Goal: Use online tool/utility: Utilize a website feature to perform a specific function

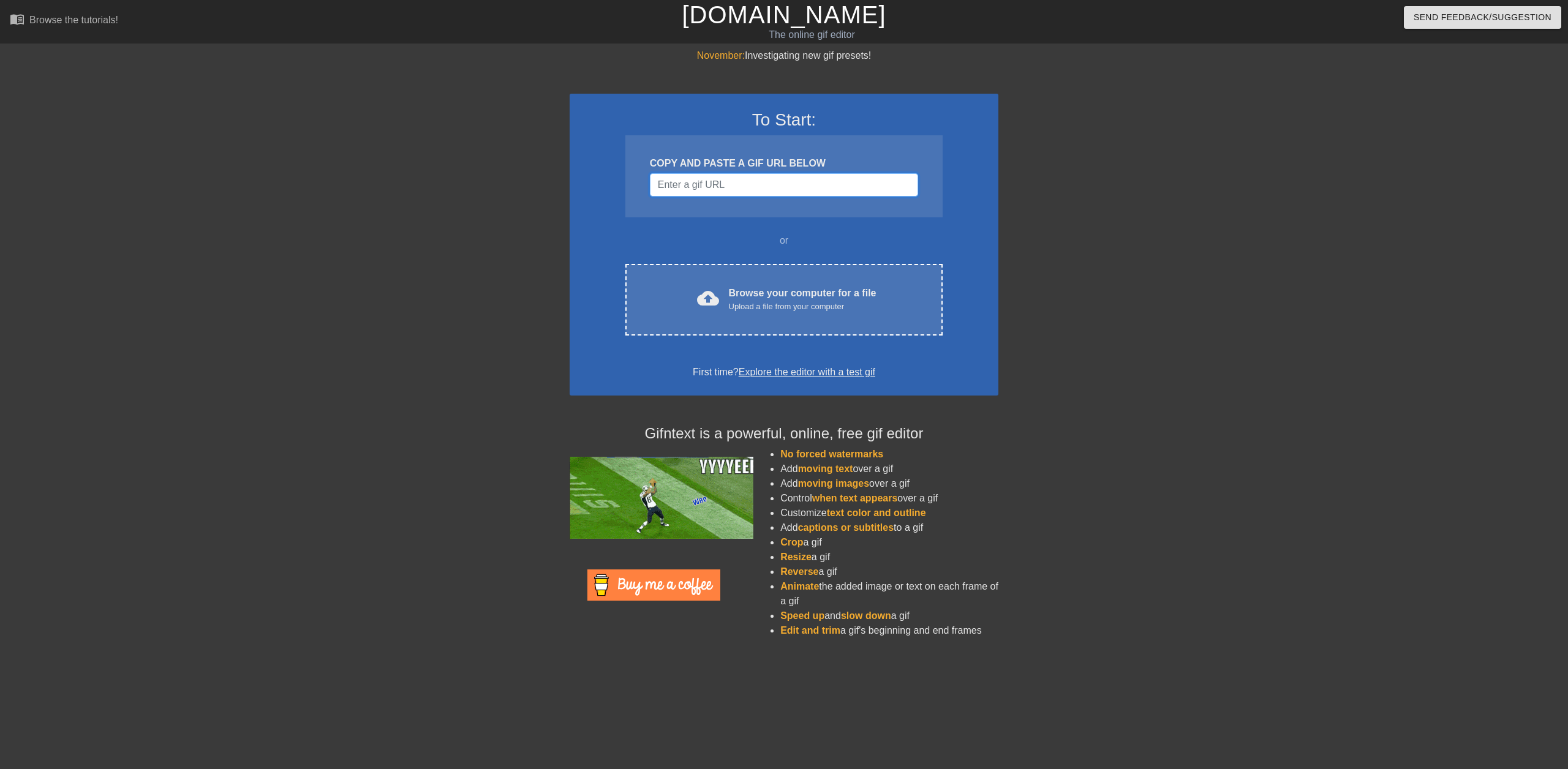
click at [703, 184] on input "Username" at bounding box center [784, 185] width 268 height 24
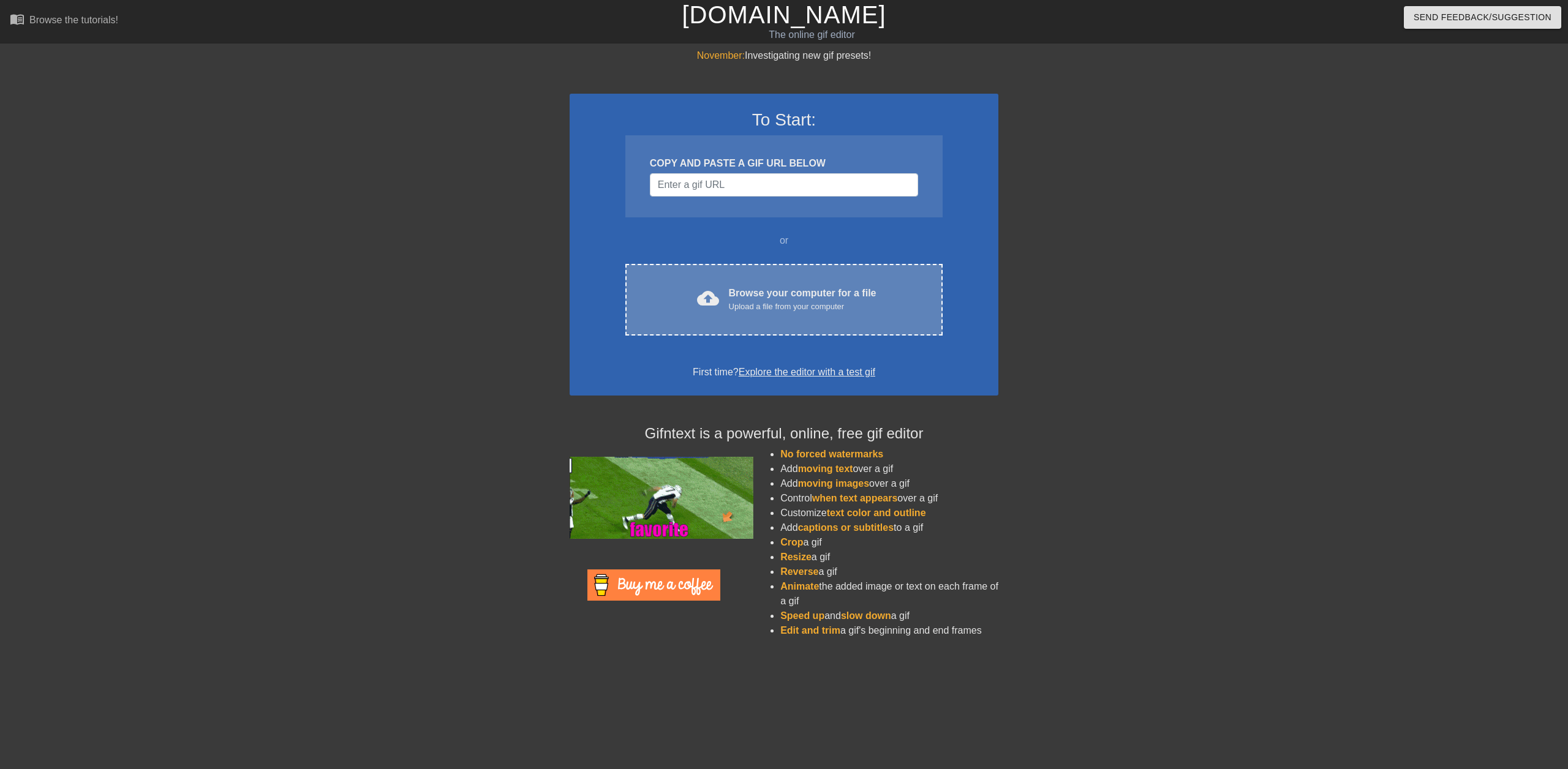
click at [765, 313] on div "cloud_upload Browse your computer for a file Upload a file from your computer" at bounding box center [784, 299] width 266 height 27
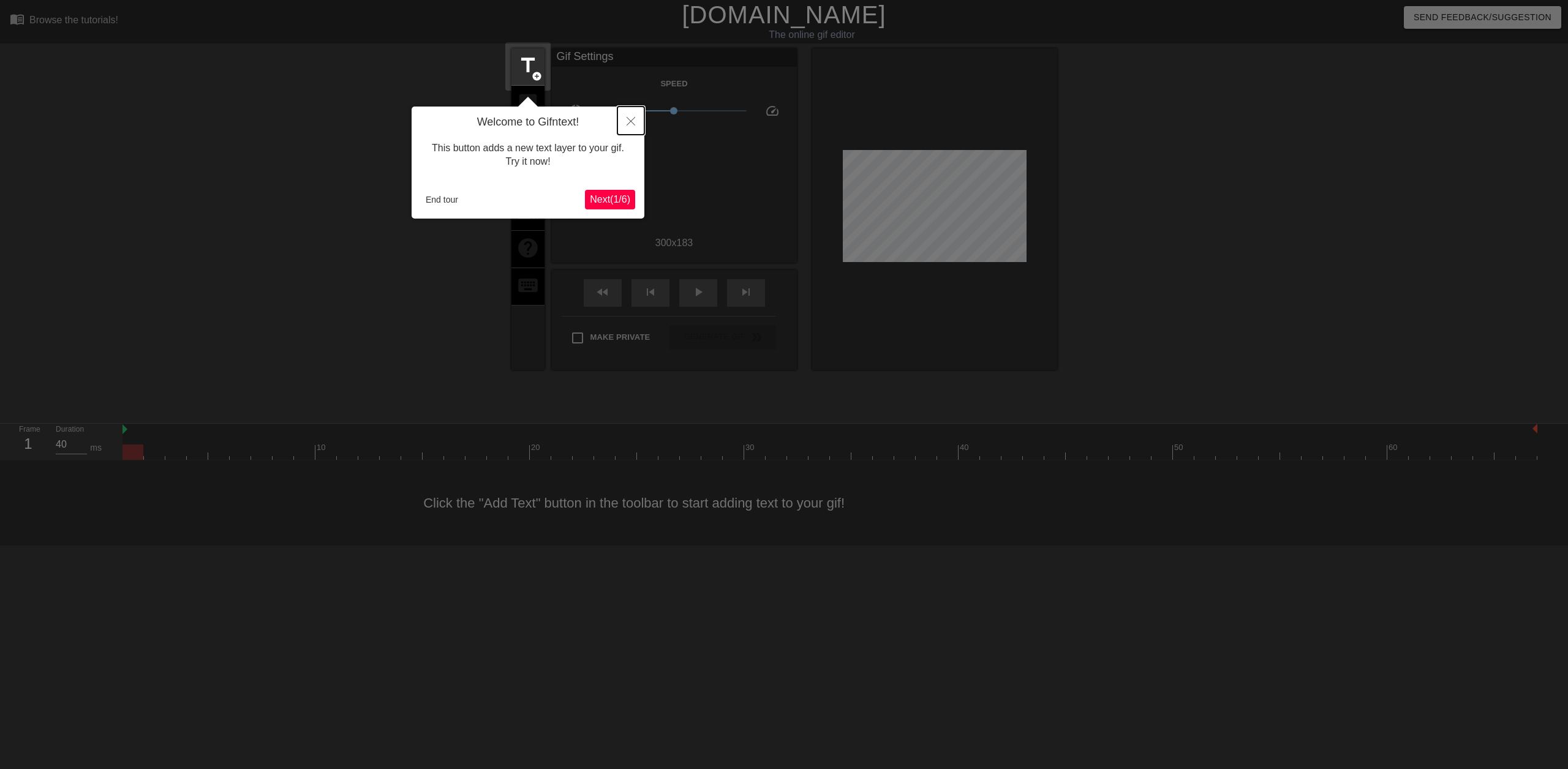
click at [632, 116] on button "Close" at bounding box center [631, 120] width 27 height 28
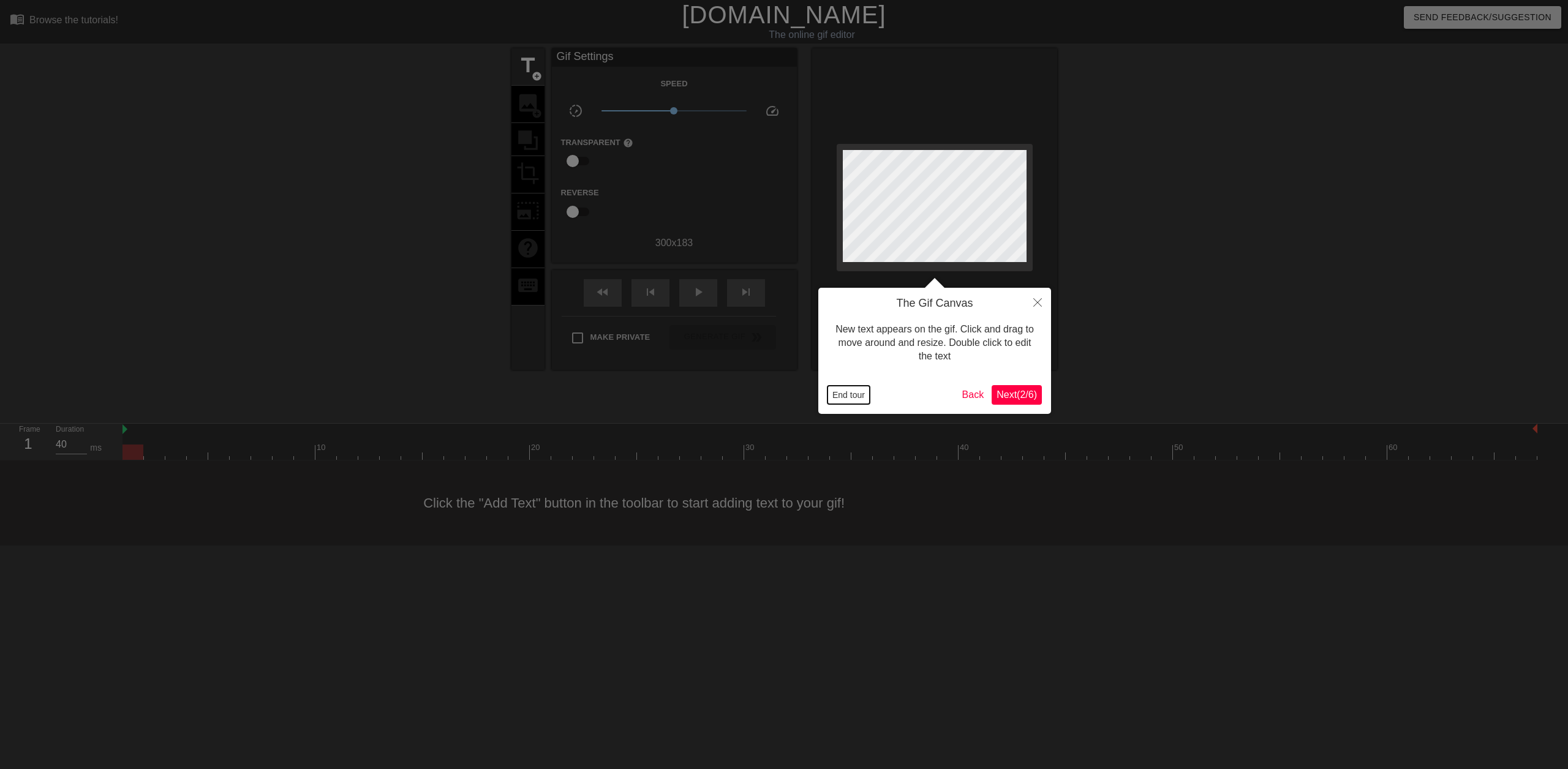
click at [856, 399] on button "End tour" at bounding box center [848, 394] width 43 height 18
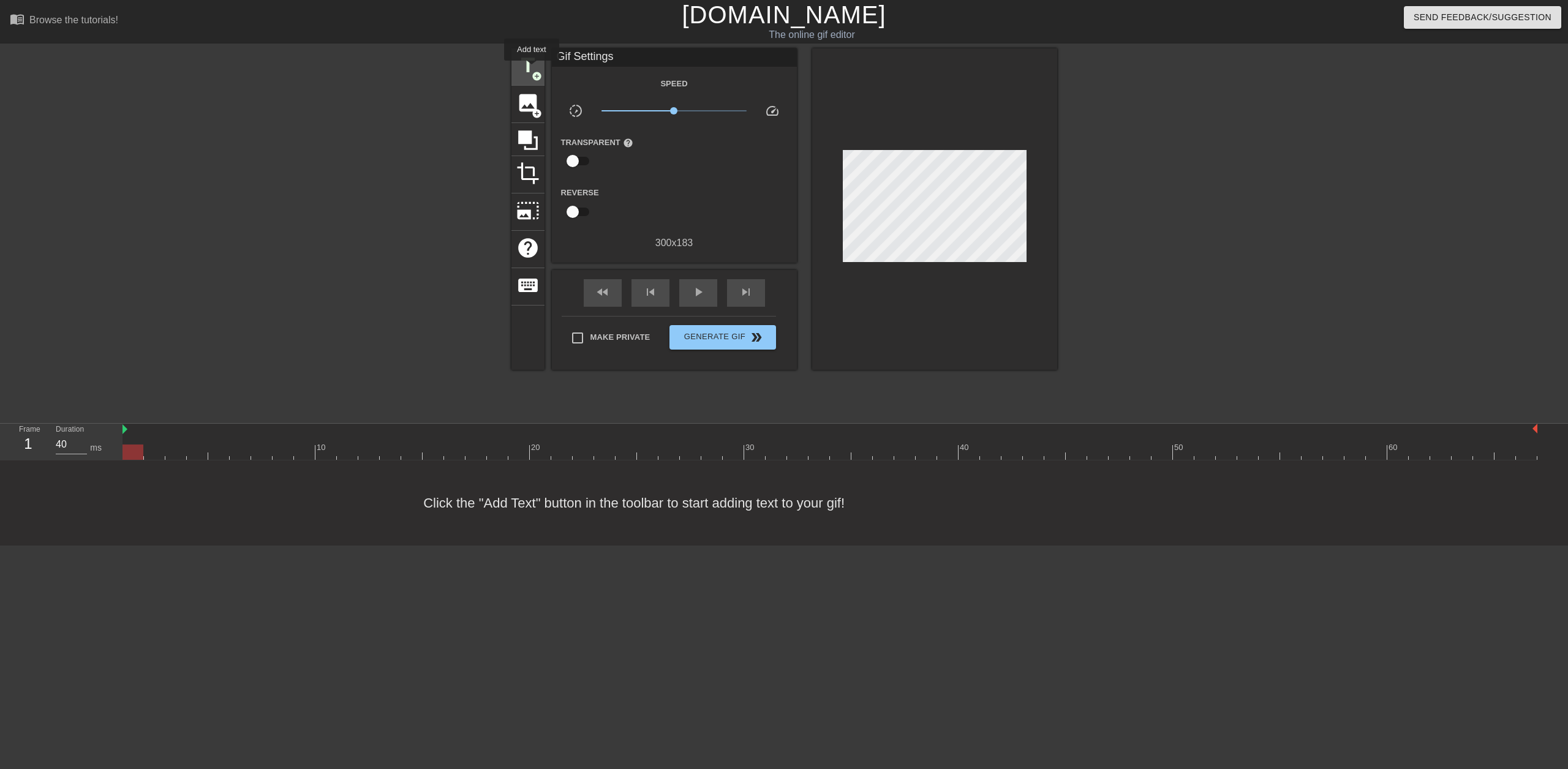
click at [532, 69] on span "title" at bounding box center [528, 65] width 24 height 24
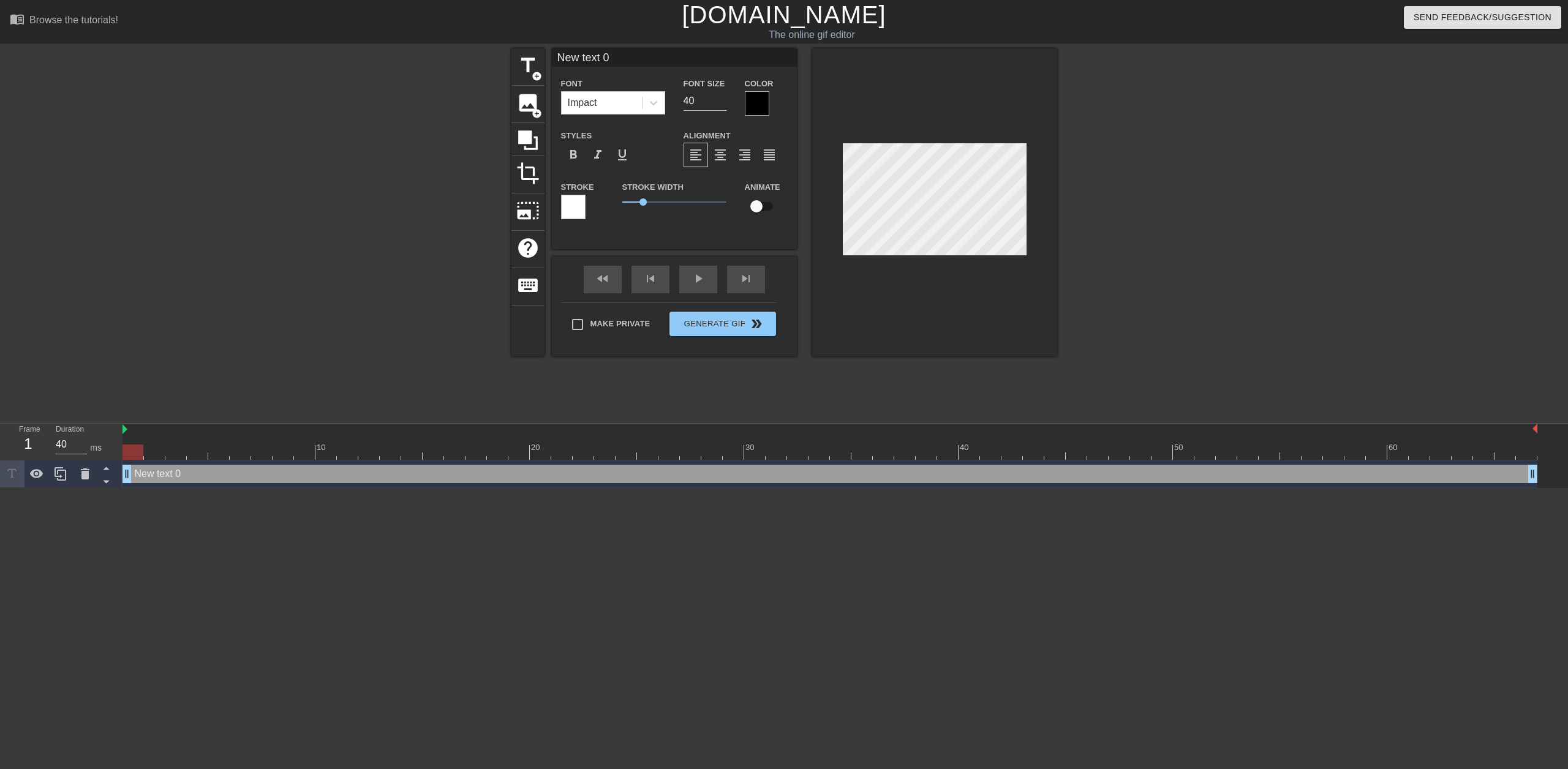
scroll to position [2, 3]
type input "E"
type textarea "E"
type input "EN"
type textarea "EN"
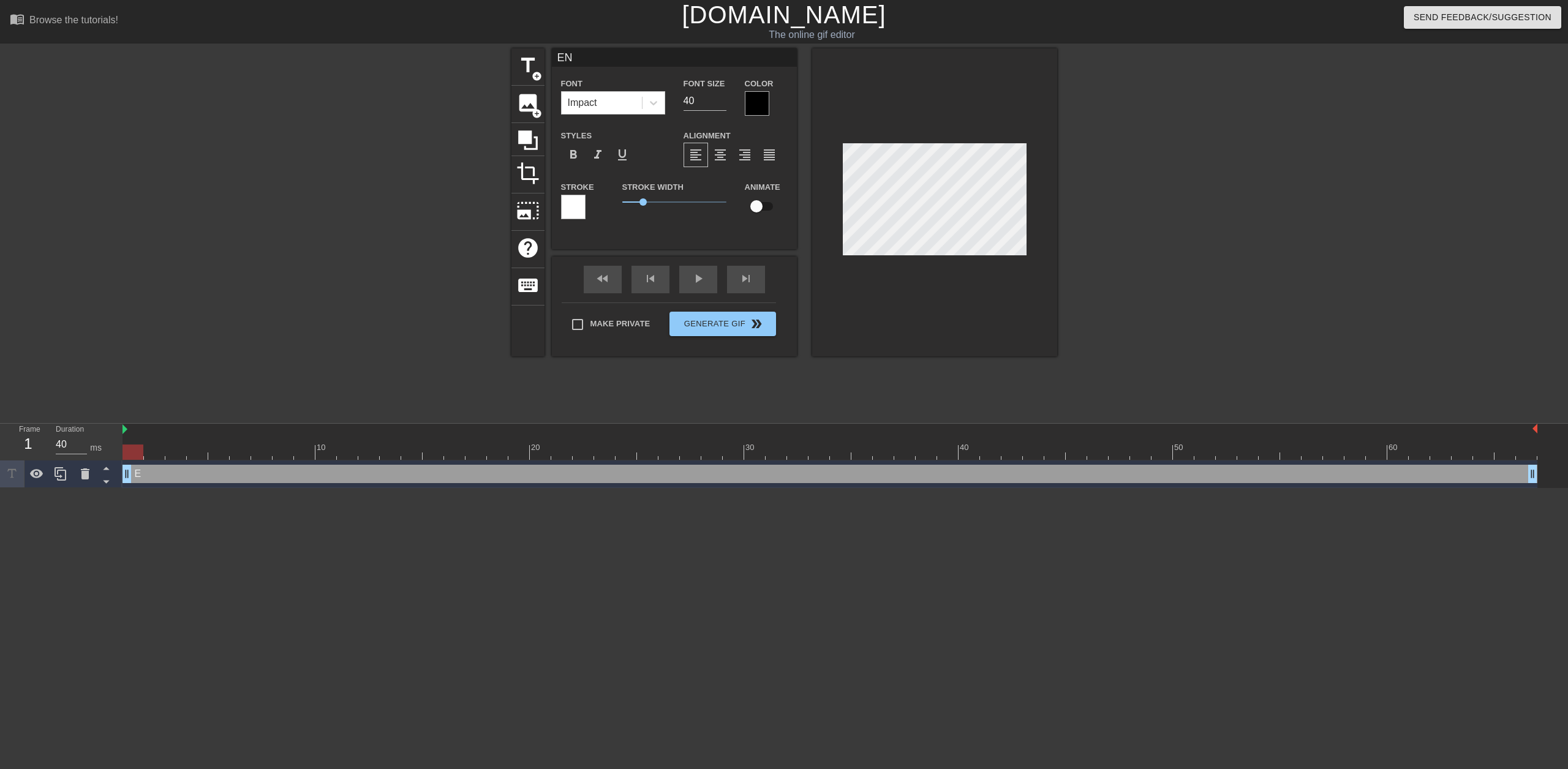
type input "ENC"
type textarea "ENC"
type input "ENCA"
type textarea "ENCA"
type input "ENCAL"
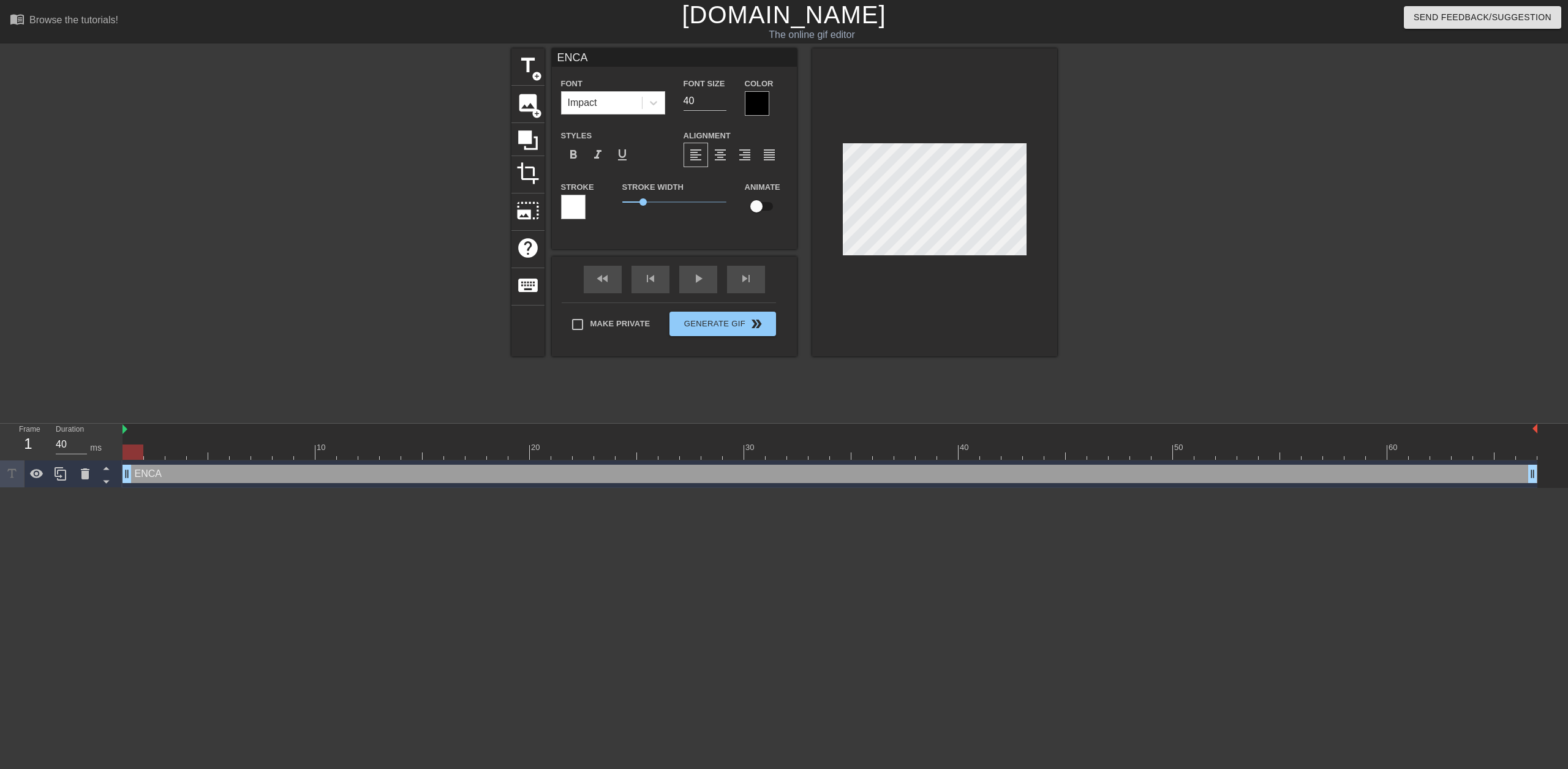
type textarea "ENCAL"
type input "ENCALL"
type textarea "ENCALL"
type input "ENCALLA"
type textarea "ENCALLA"
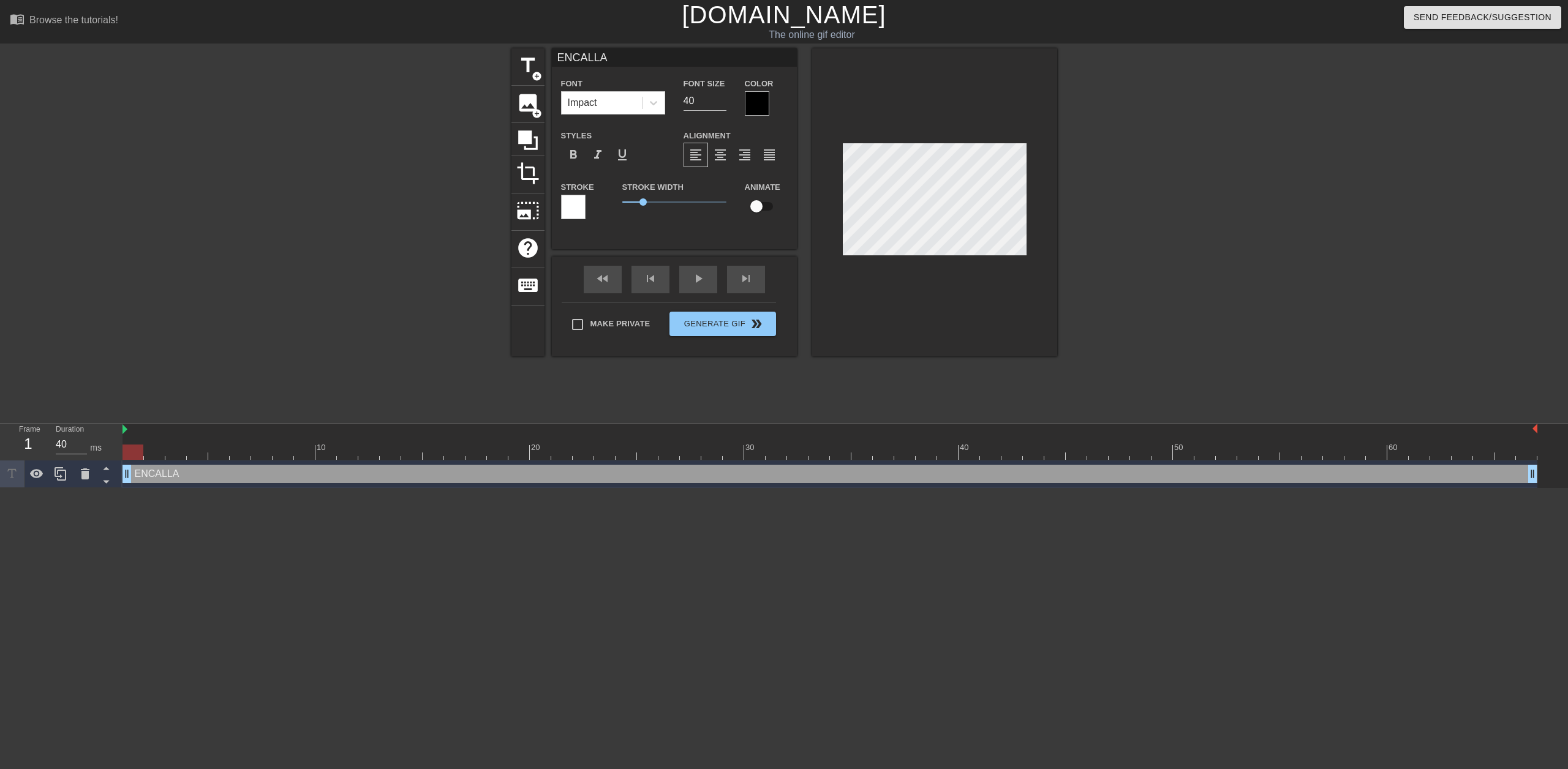
type input "ENCALLAT"
type textarea "ENCALLAT"
type input "ENCALLATS"
type textarea "ENCALLATS"
type input "ENCALLATS!"
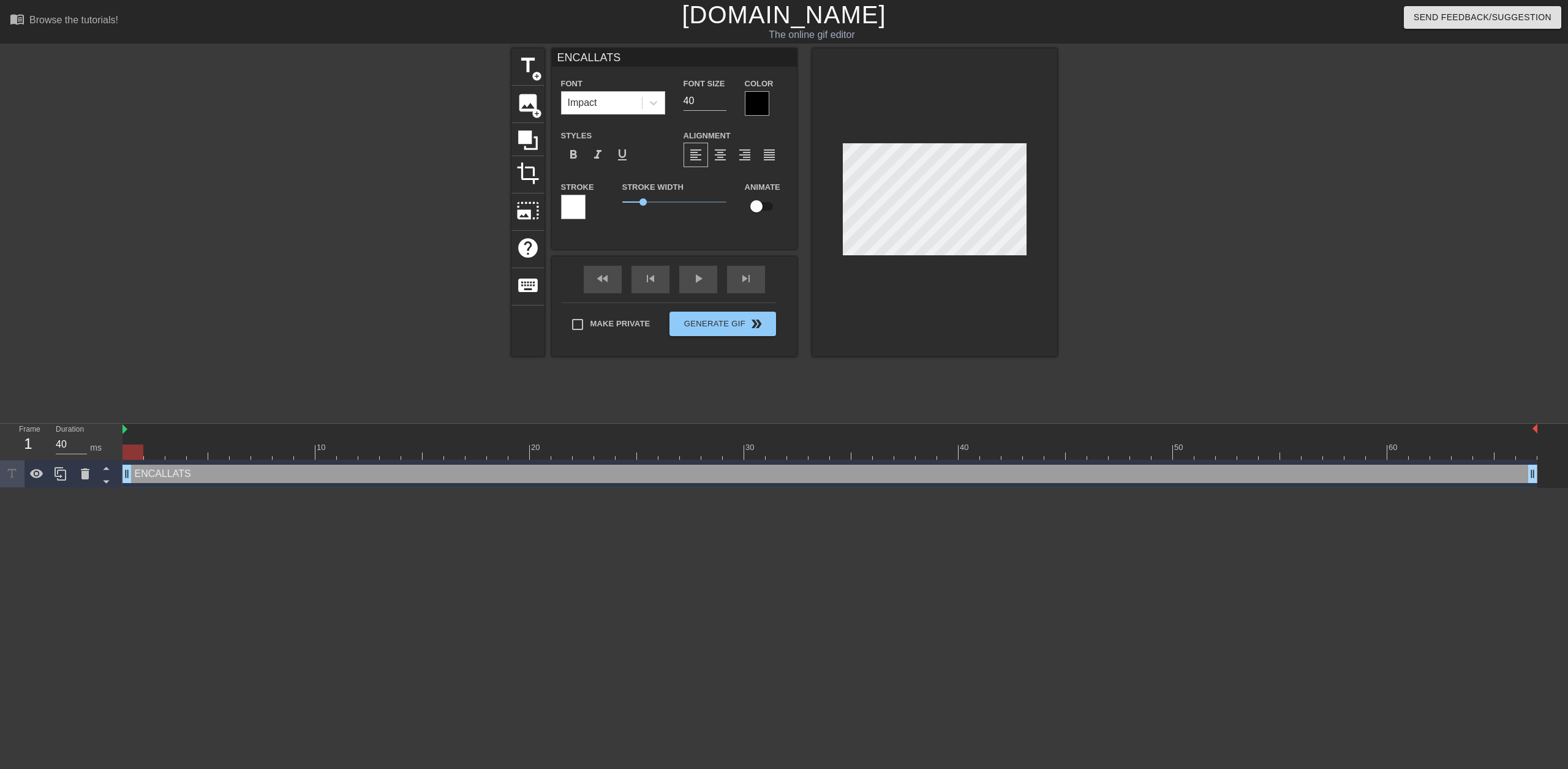
type textarea "ENCALLATS!"
type input "ENCALLATS!!"
type textarea "ENCALLATS!!"
type input "ENCALLATS!!!"
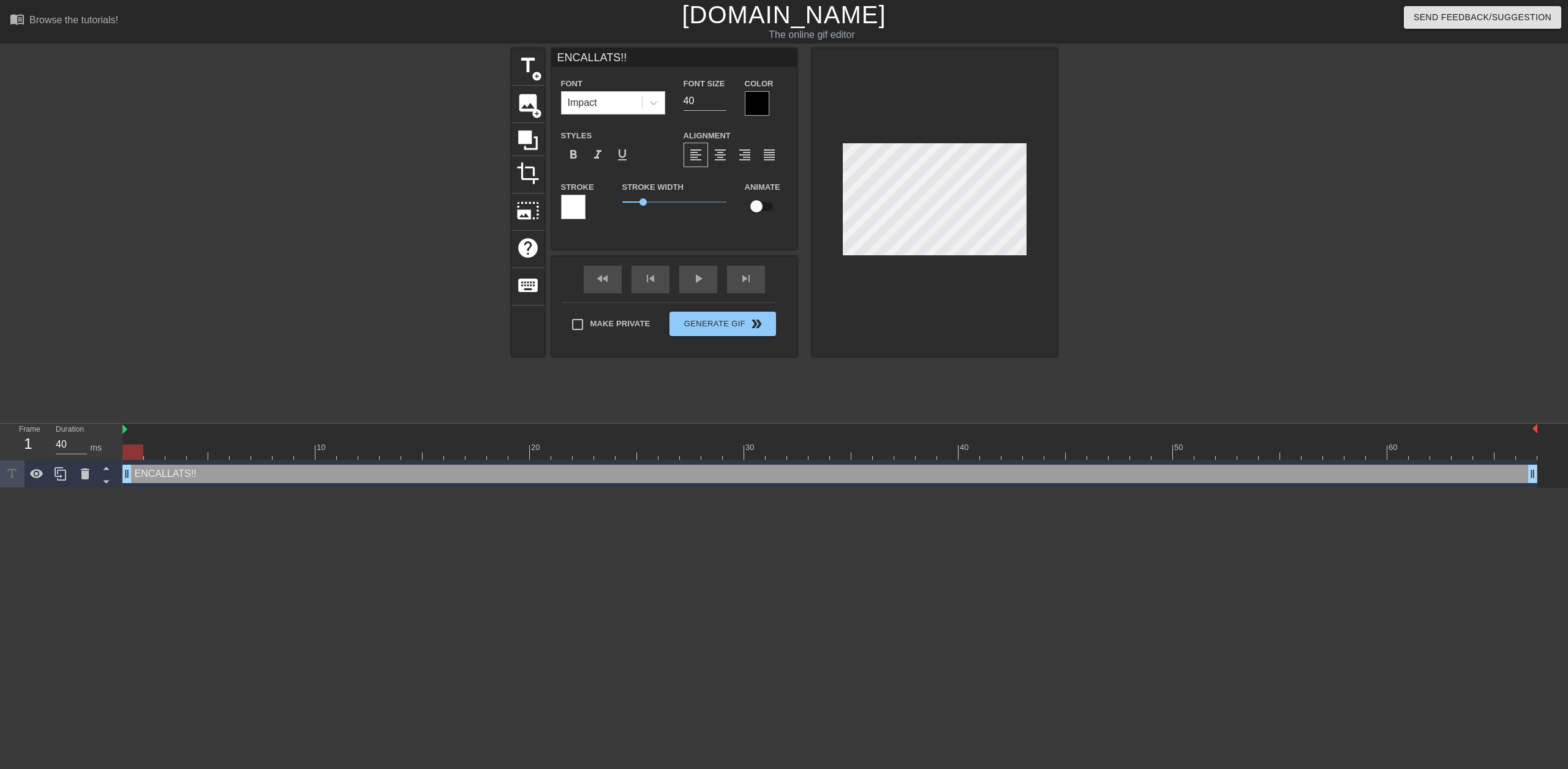
type textarea "ENCALLATS!!!"
drag, startPoint x: 1151, startPoint y: 293, endPoint x: 1085, endPoint y: 278, distance: 67.7
click at [1148, 292] on div at bounding box center [1163, 232] width 184 height 367
click at [741, 327] on button "Generate Gif double_arrow" at bounding box center [723, 324] width 106 height 25
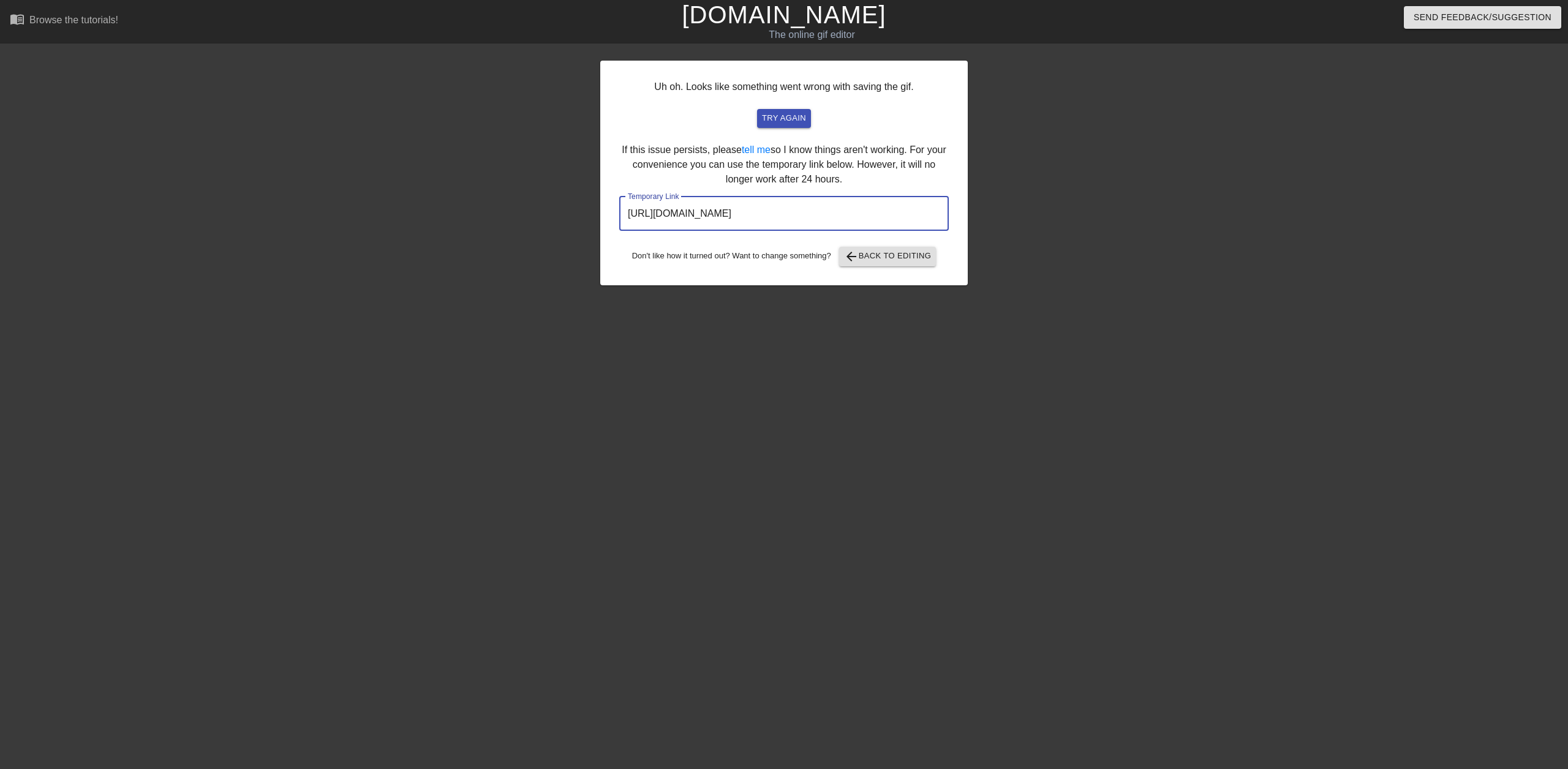
click at [884, 214] on input "[URL][DOMAIN_NAME]" at bounding box center [784, 214] width 330 height 34
